Goal: Transaction & Acquisition: Purchase product/service

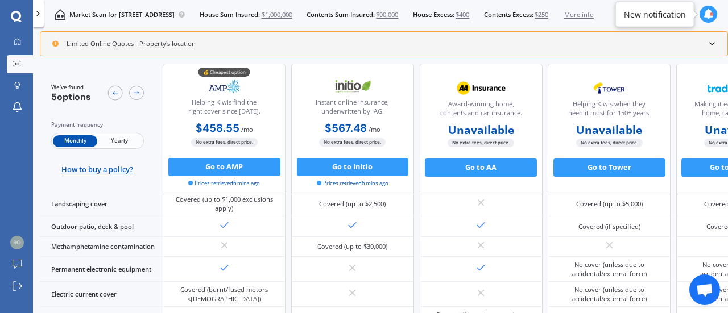
scroll to position [326, 0]
click at [292, 15] on span "$1,000,000" at bounding box center [277, 14] width 31 height 9
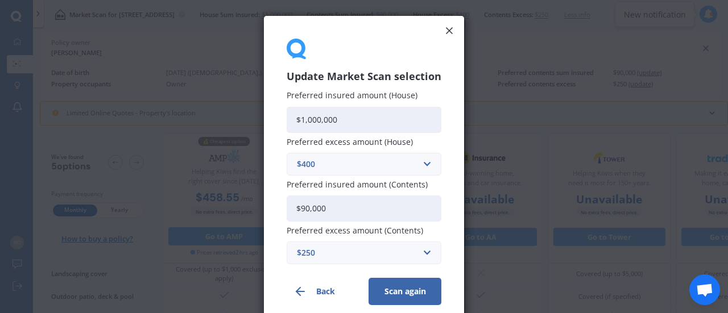
click at [325, 158] on div "$400" at bounding box center [357, 164] width 121 height 13
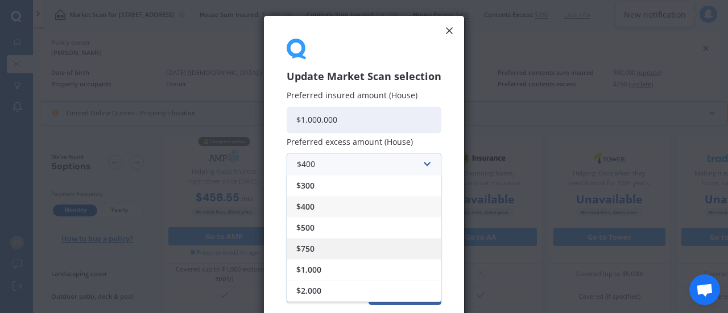
click at [310, 246] on span "$750" at bounding box center [305, 249] width 18 height 8
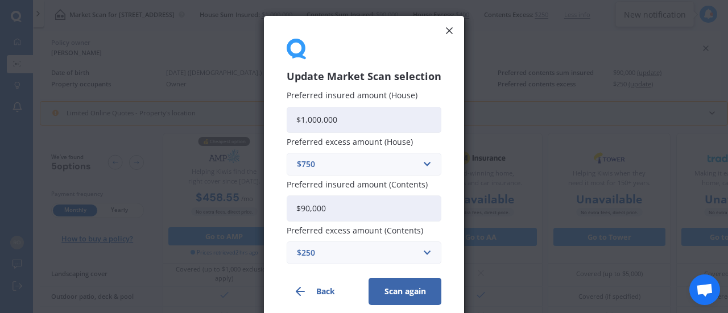
drag, startPoint x: 349, startPoint y: 119, endPoint x: 280, endPoint y: 110, distance: 69.5
click at [280, 110] on div "Update Market Scan selection Preferred insured amount (House) $1,000,000 Prefer…" at bounding box center [364, 172] width 200 height 312
type input "$975,000"
click at [397, 291] on button "Scan again" at bounding box center [404, 291] width 73 height 27
